Goal: Check status: Check status

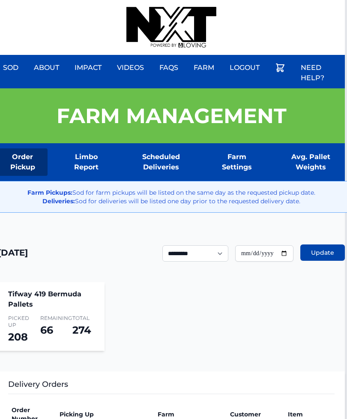
type input "**********"
click at [315, 256] on span "Update" at bounding box center [322, 252] width 23 height 9
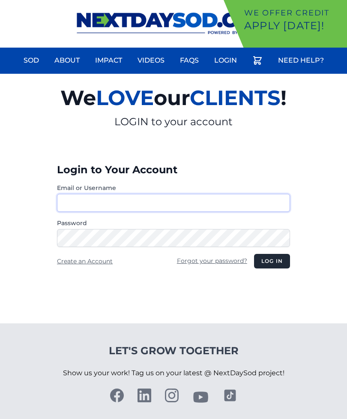
type input "**********"
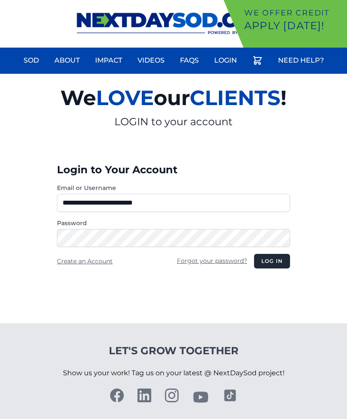
click at [272, 261] on button "Log in" at bounding box center [272, 261] width 36 height 15
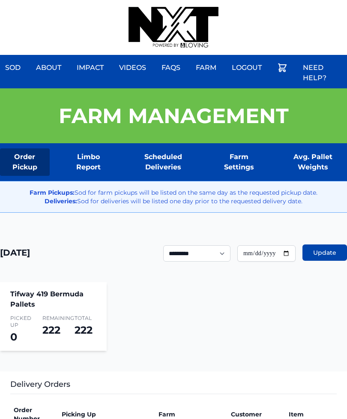
click at [297, 0] on div "Sod About Impact Videos FAQs Need Help? Farm My Account Logout" at bounding box center [173, 27] width 347 height 55
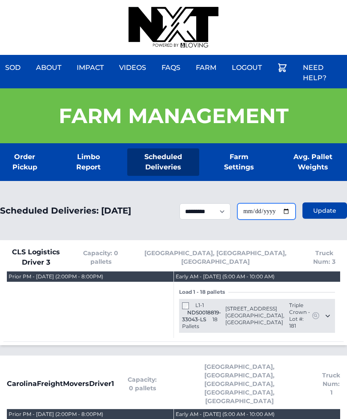
click at [284, 215] on input "**********" at bounding box center [267, 211] width 58 height 16
type input "**********"
click at [326, 212] on span "Update" at bounding box center [325, 210] width 23 height 9
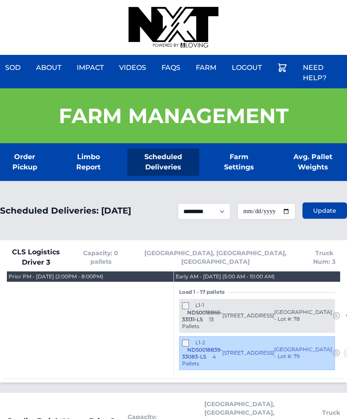
click at [69, 10] on div "Sod About Impact Videos FAQs Need Help? Farm My Account Logout" at bounding box center [173, 27] width 347 height 55
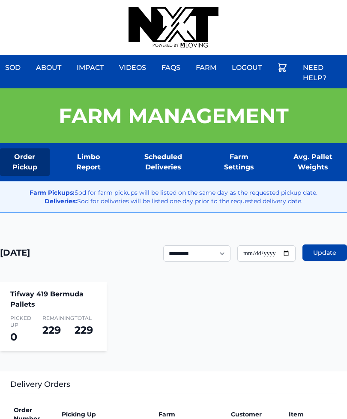
click at [283, 3] on div "Sod About Impact Videos FAQs Need Help? Farm My Account Logout" at bounding box center [173, 27] width 347 height 55
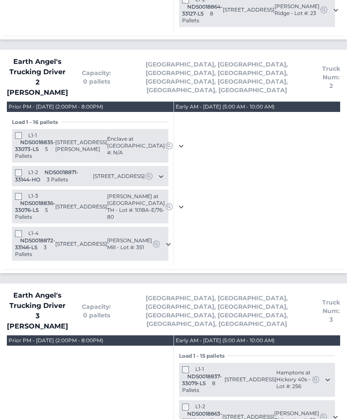
scroll to position [869, 0]
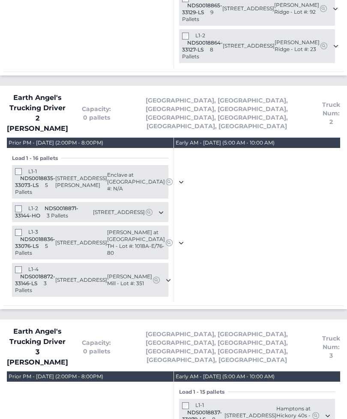
click at [13, 263] on div "L1-4 NDS0018872-33146-LS 3 Pallets 3717 Horsham Street Indian Land, SC 29707 Ha…" at bounding box center [90, 280] width 157 height 34
click at [18, 263] on div "L1-4 NDS0018872-33146-LS 3 Pallets 3717 Horsham Street Indian Land, SC 29707 Ha…" at bounding box center [90, 280] width 157 height 34
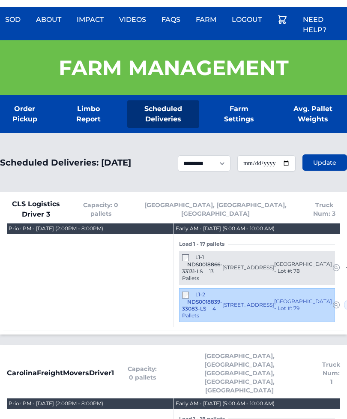
scroll to position [0, 0]
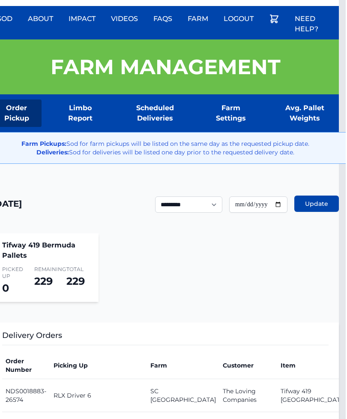
scroll to position [0, 7]
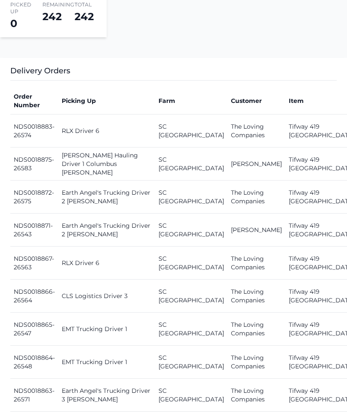
scroll to position [315, 0]
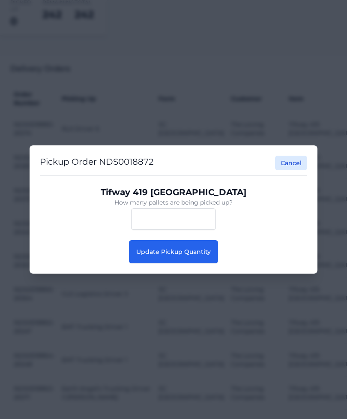
click at [183, 256] on span "Update Pickup Quantity" at bounding box center [173, 252] width 75 height 8
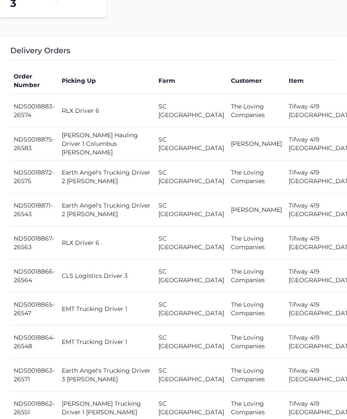
scroll to position [334, 0]
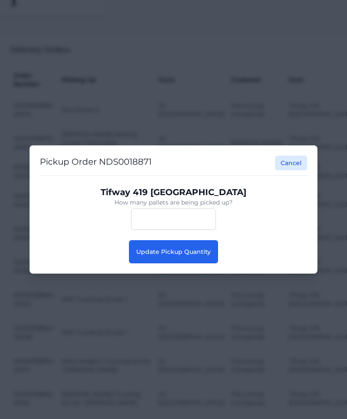
click at [196, 256] on span "Update Pickup Quantity" at bounding box center [173, 252] width 75 height 8
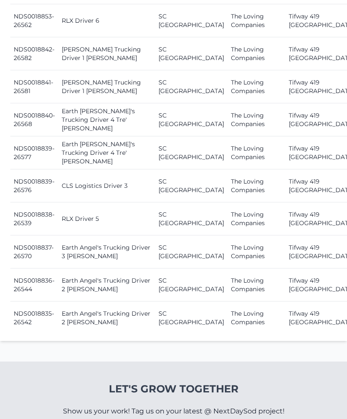
scroll to position [1127, 0]
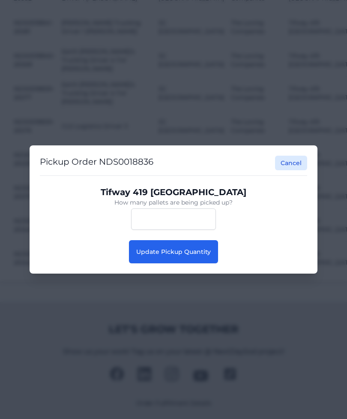
click at [170, 263] on button "Update Pickup Quantity" at bounding box center [173, 251] width 89 height 23
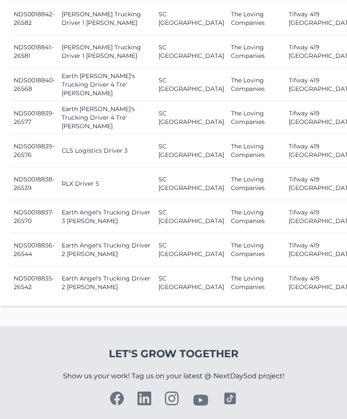
scroll to position [1127, 0]
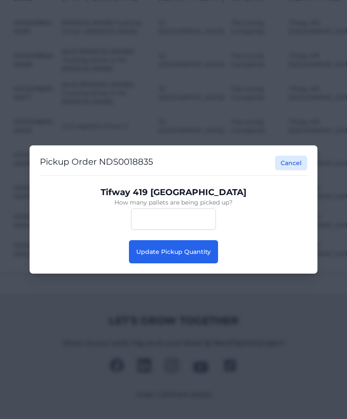
click at [180, 263] on button "Update Pickup Quantity" at bounding box center [173, 251] width 89 height 23
